Goal: Task Accomplishment & Management: Use online tool/utility

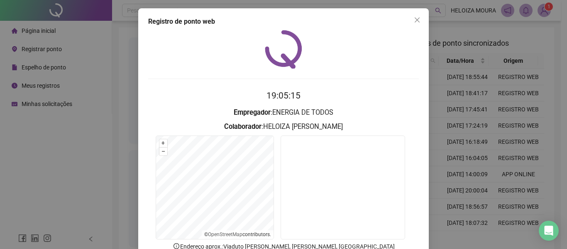
scroll to position [57, 0]
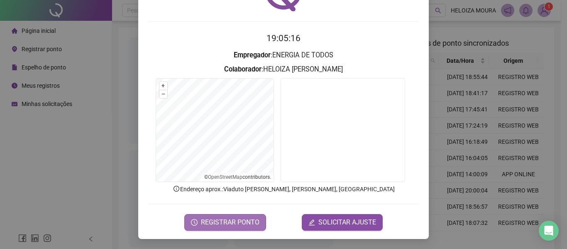
click at [241, 220] on span "REGISTRAR PONTO" at bounding box center [230, 222] width 59 height 10
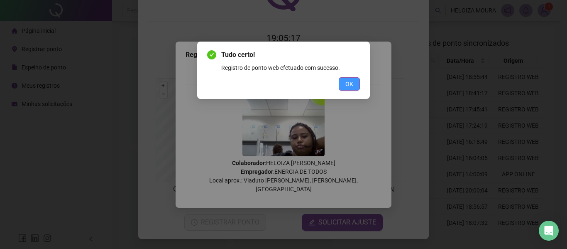
click at [355, 78] on button "OK" at bounding box center [349, 83] width 21 height 13
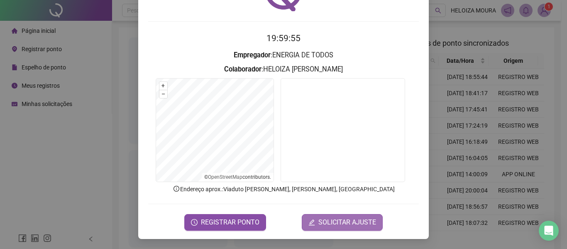
click at [311, 220] on icon "edit" at bounding box center [312, 222] width 6 height 6
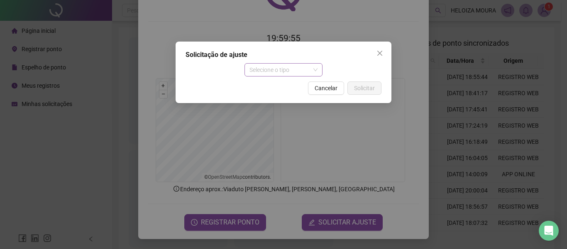
click at [314, 70] on span "Selecione o tipo" at bounding box center [283, 69] width 68 height 12
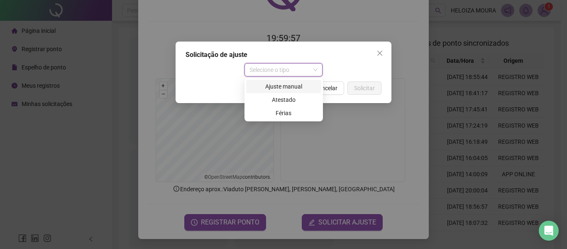
click at [286, 85] on div "Ajuste manual" at bounding box center [283, 86] width 65 height 9
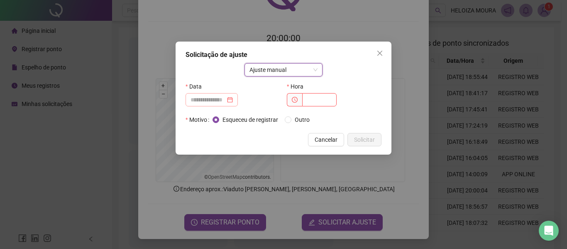
click at [233, 98] on div at bounding box center [211, 99] width 42 height 9
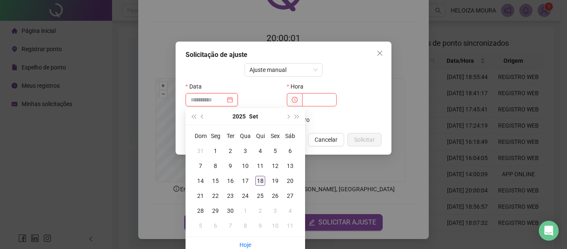
type input "**********"
click at [259, 176] on div "18" at bounding box center [260, 181] width 10 height 10
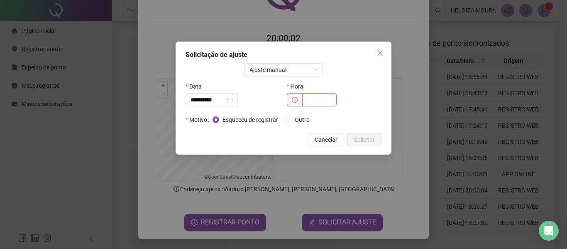
click at [292, 98] on icon "clock-circle" at bounding box center [295, 100] width 6 height 6
click at [300, 99] on span at bounding box center [294, 99] width 15 height 13
click at [310, 99] on input "text" at bounding box center [319, 99] width 34 height 13
click at [305, 100] on input "text" at bounding box center [319, 99] width 34 height 13
type input "*****"
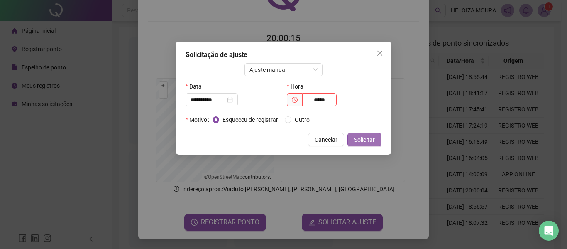
click at [375, 133] on button "Solicitar" at bounding box center [364, 139] width 34 height 13
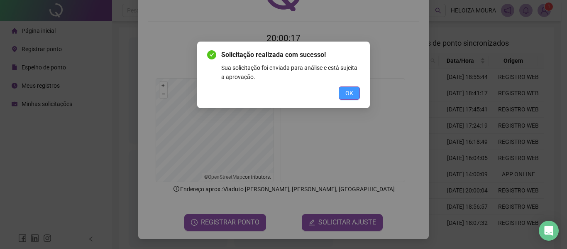
click at [356, 87] on button "OK" at bounding box center [349, 92] width 21 height 13
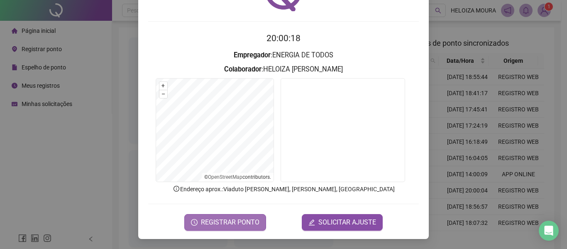
click at [238, 221] on span "REGISTRAR PONTO" at bounding box center [230, 222] width 59 height 10
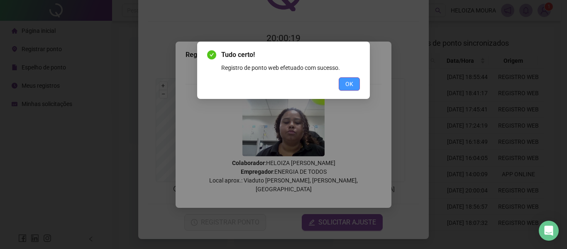
click at [346, 78] on button "OK" at bounding box center [349, 83] width 21 height 13
